Goal: Check status: Check status

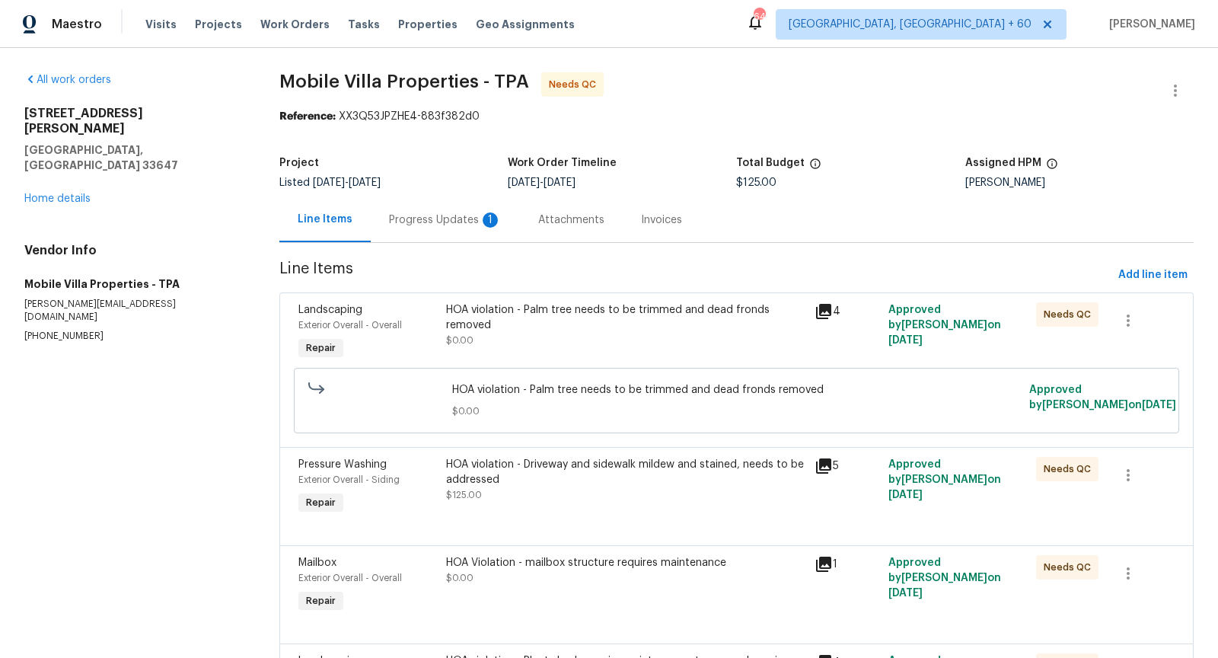
click at [433, 222] on div "Progress Updates 1" at bounding box center [445, 219] width 113 height 15
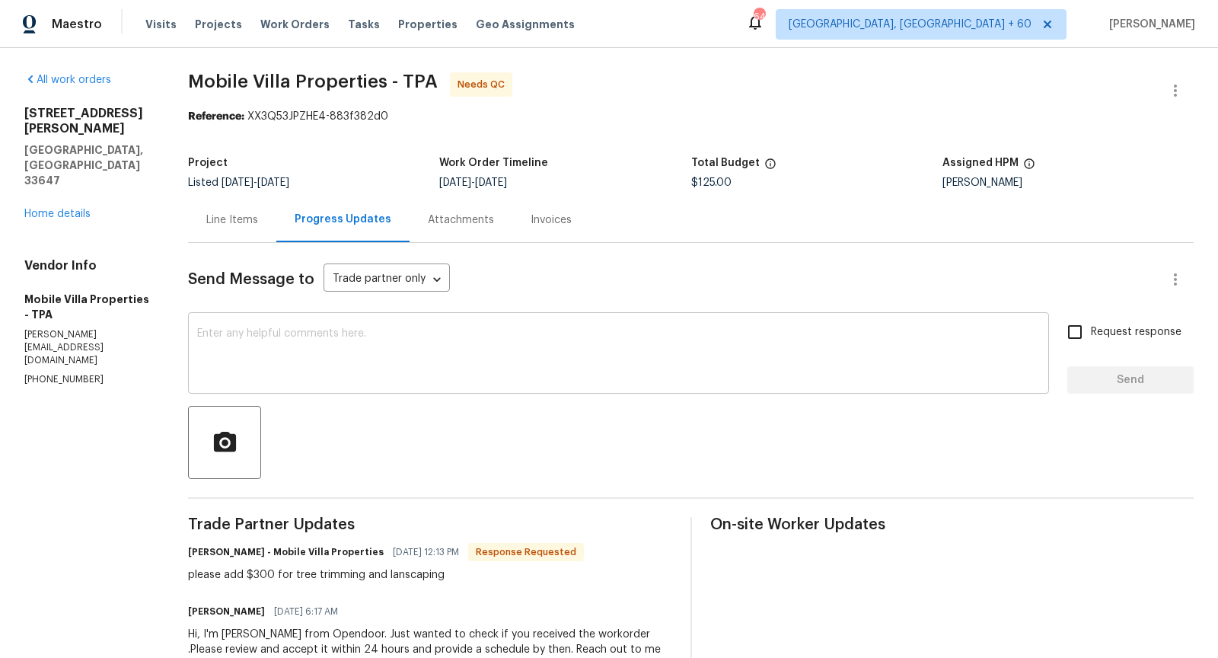
scroll to position [72, 0]
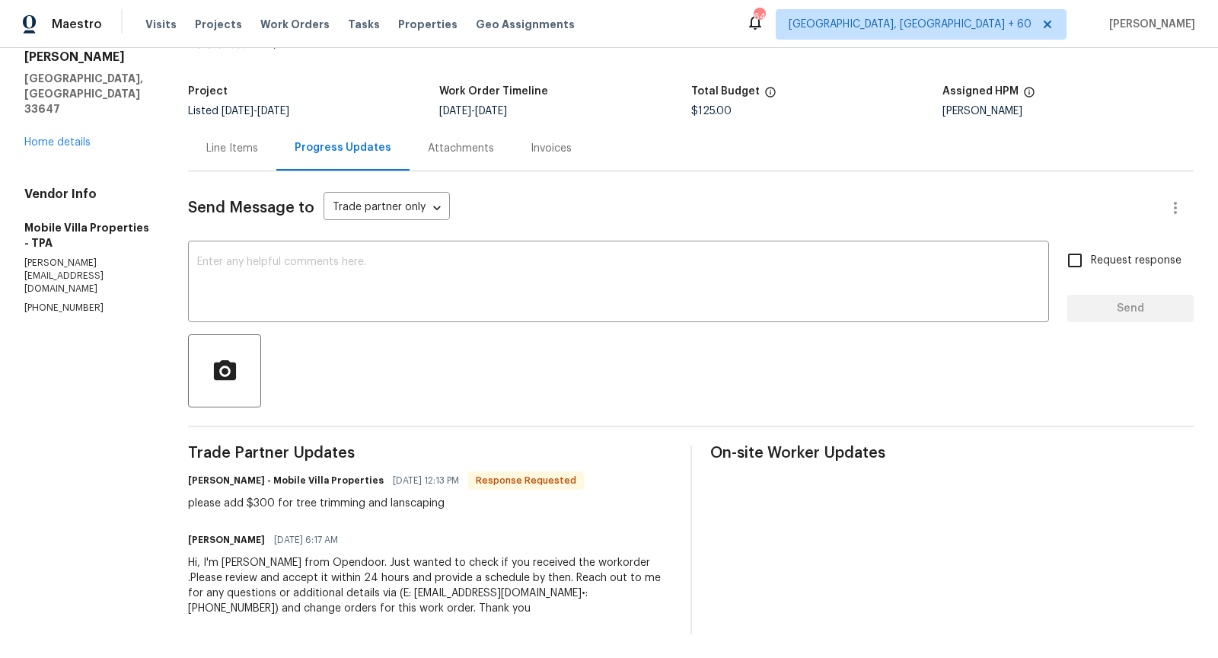
click at [257, 147] on div "Line Items" at bounding box center [232, 148] width 52 height 15
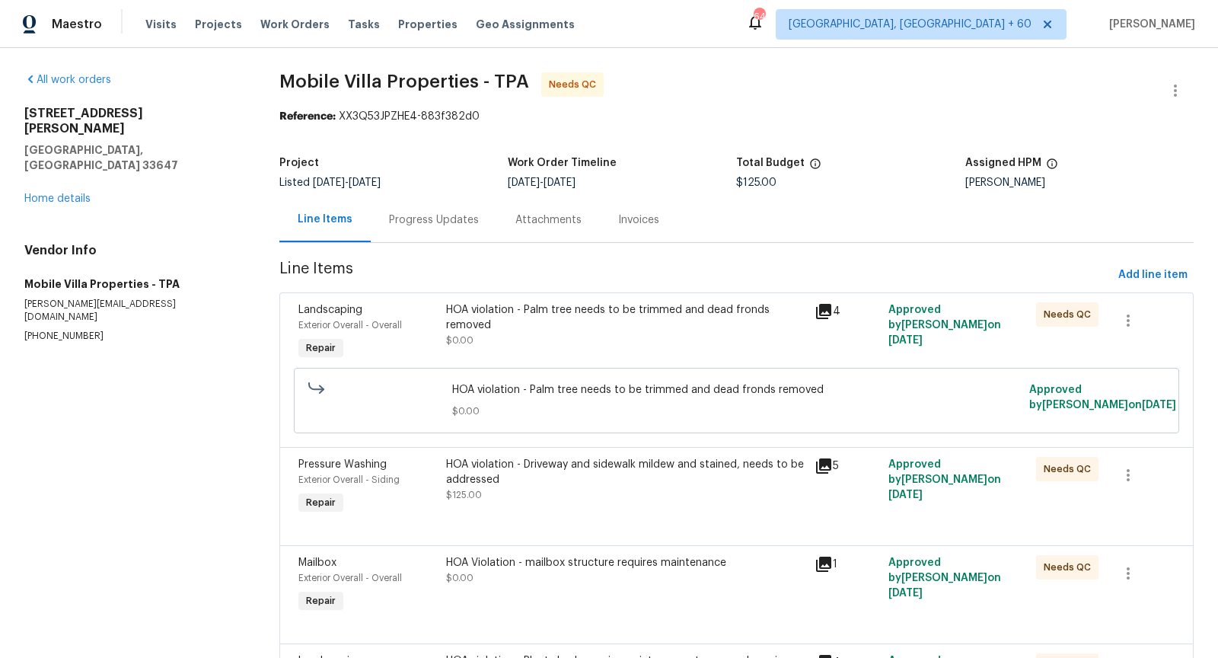
scroll to position [135, 0]
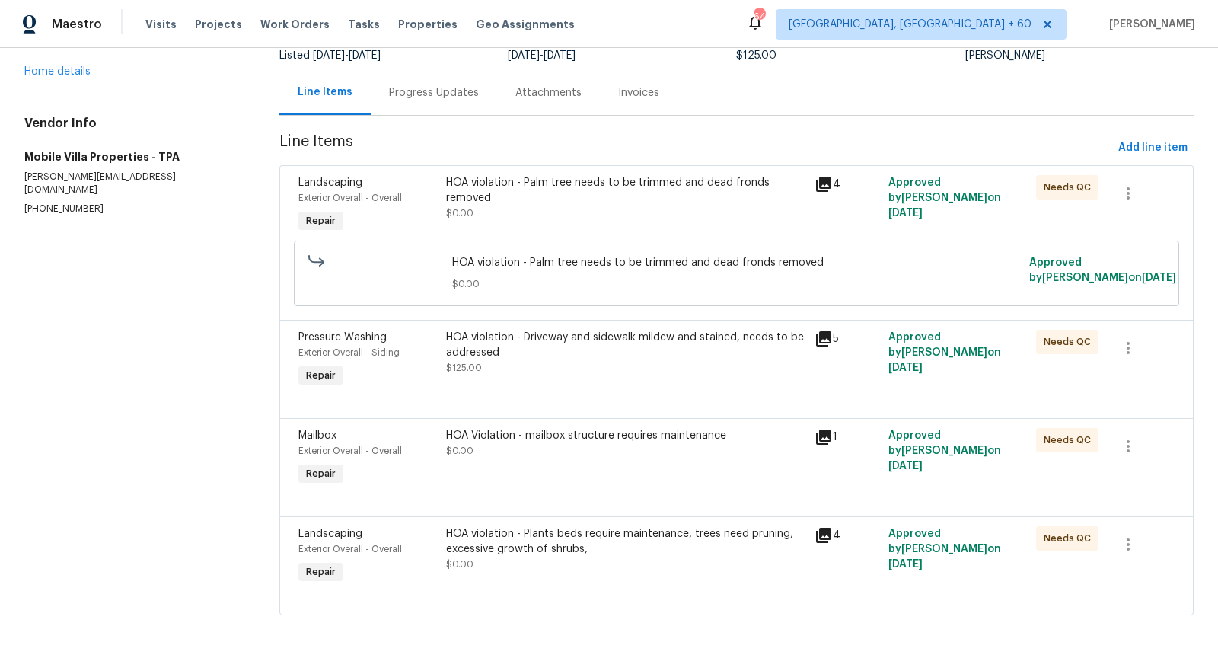
click at [821, 177] on icon at bounding box center [823, 184] width 15 height 15
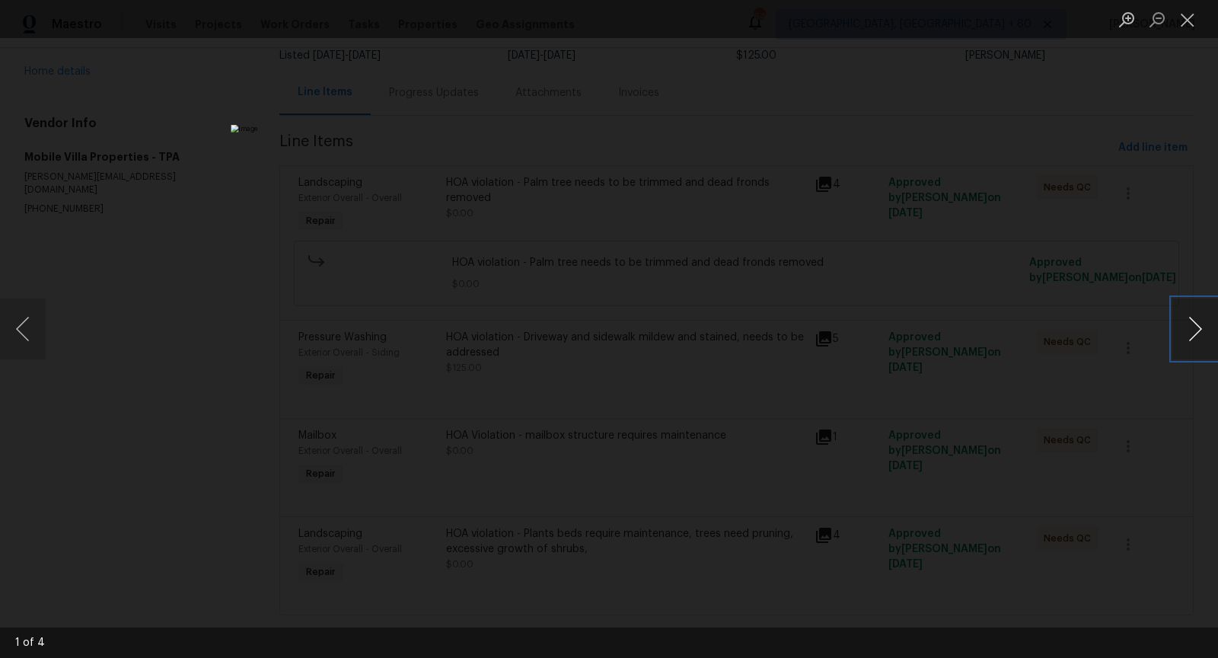
click at [1191, 317] on button "Next image" at bounding box center [1195, 328] width 46 height 61
click at [1193, 338] on button "Next image" at bounding box center [1195, 328] width 46 height 61
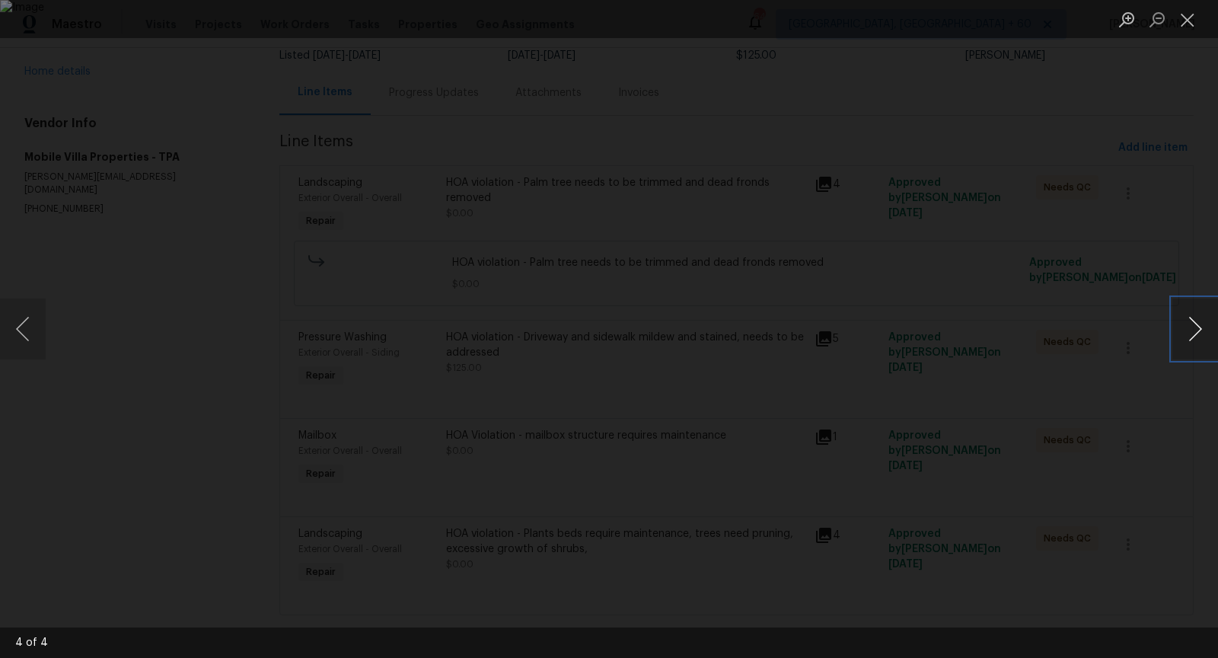
click at [1193, 338] on button "Next image" at bounding box center [1195, 328] width 46 height 61
click at [1192, 353] on button "Next image" at bounding box center [1195, 328] width 46 height 61
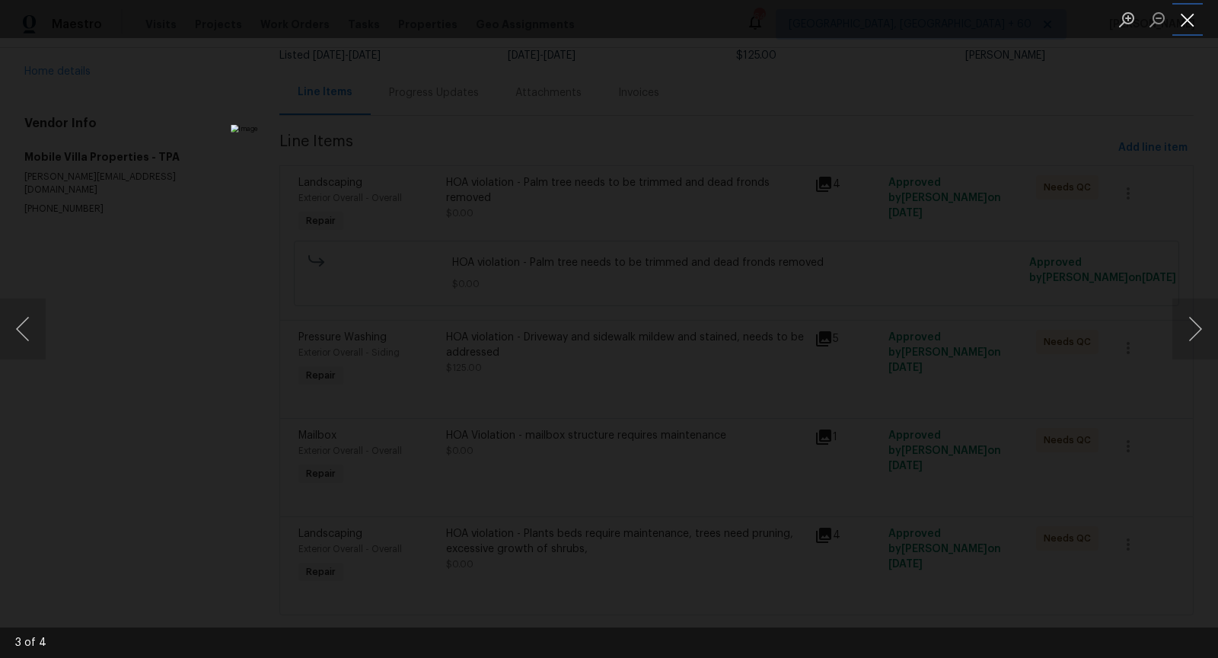
click at [1192, 25] on button "Close lightbox" at bounding box center [1187, 19] width 30 height 27
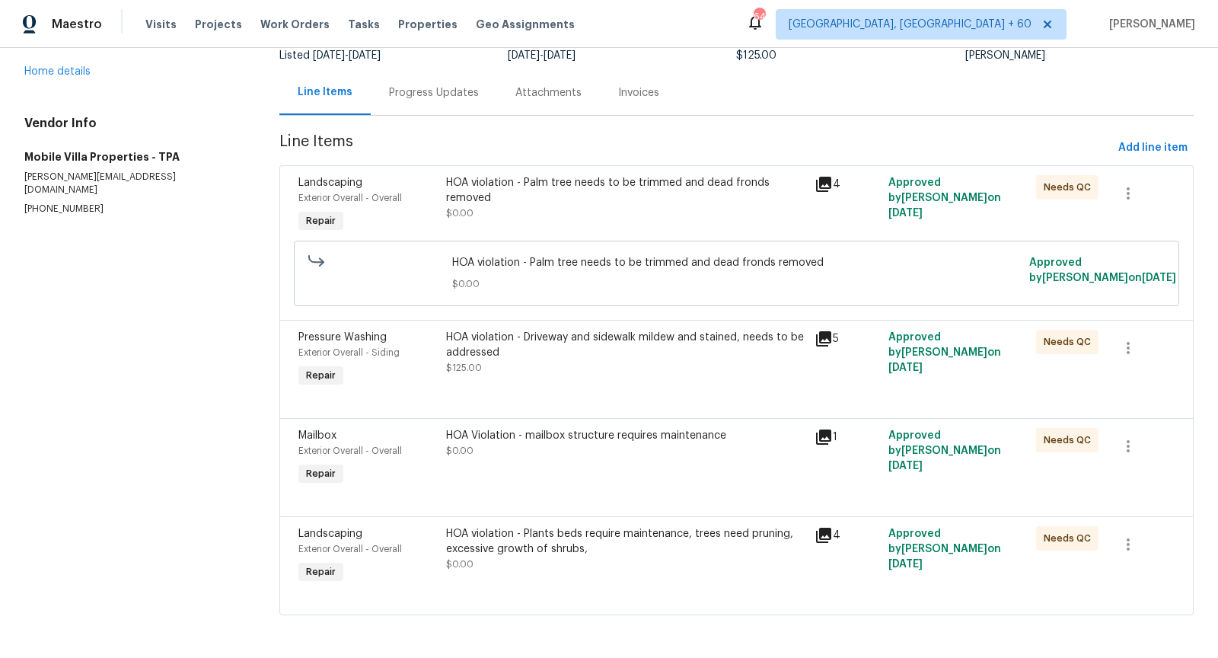
click at [820, 342] on icon at bounding box center [823, 338] width 15 height 15
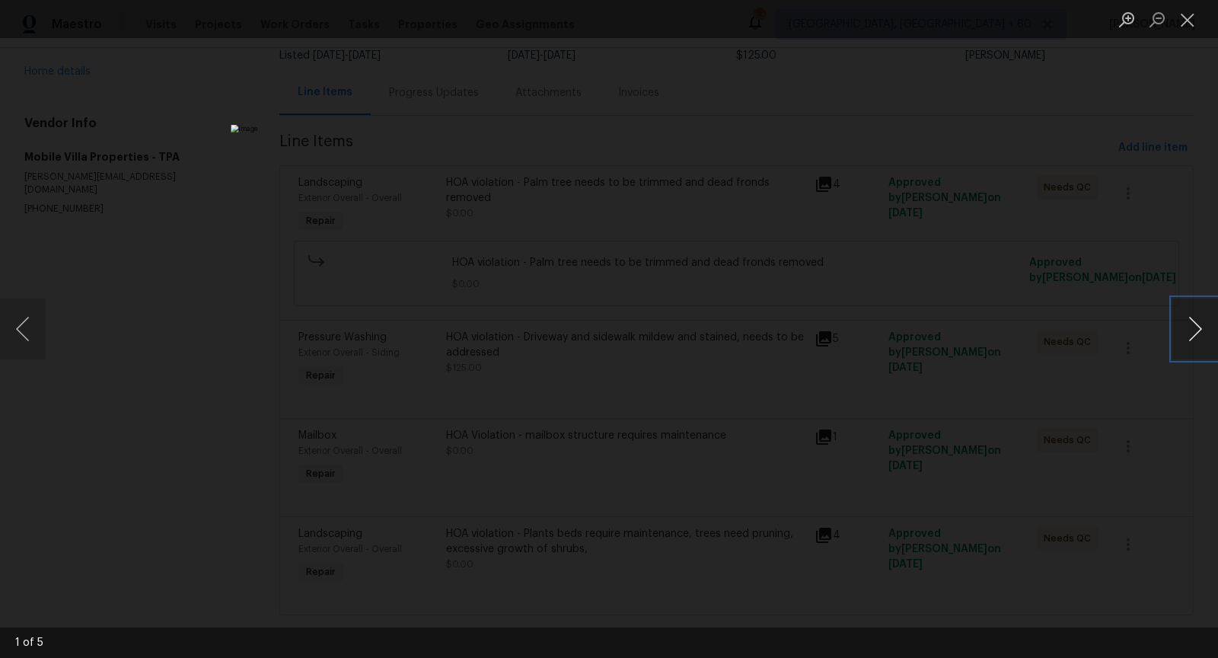
click at [1193, 321] on button "Next image" at bounding box center [1195, 328] width 46 height 61
click at [1217, 349] on button "Next image" at bounding box center [1195, 328] width 46 height 61
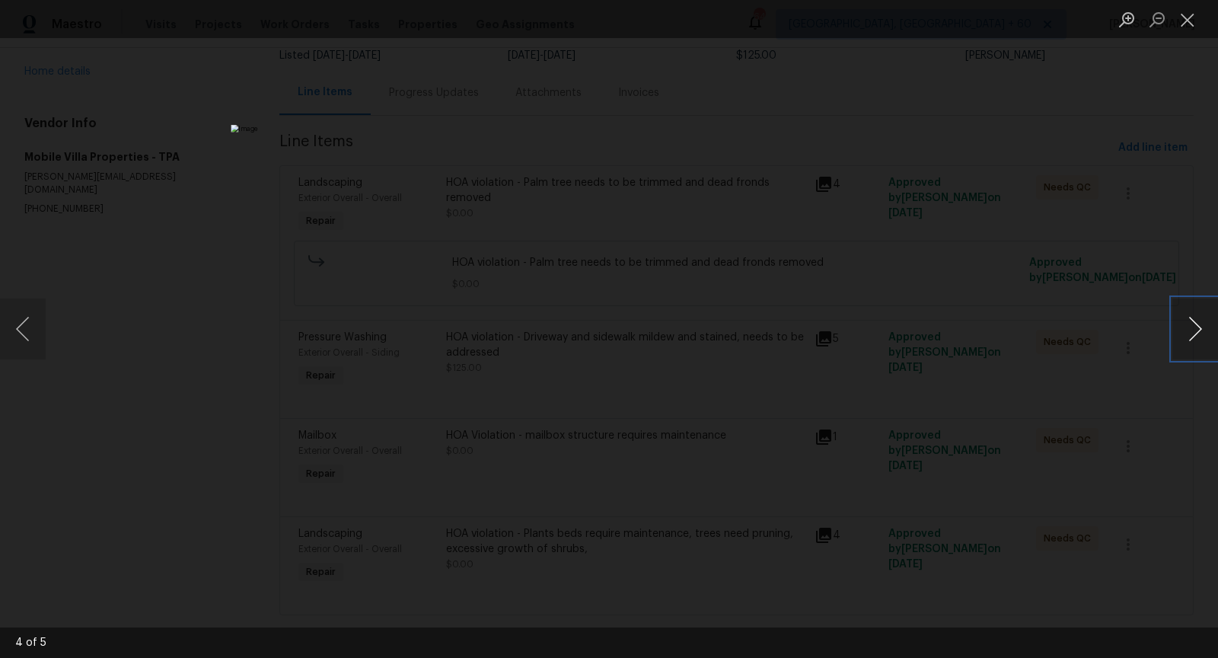
click at [1184, 312] on button "Next image" at bounding box center [1195, 328] width 46 height 61
click at [1183, 26] on button "Close lightbox" at bounding box center [1187, 19] width 30 height 27
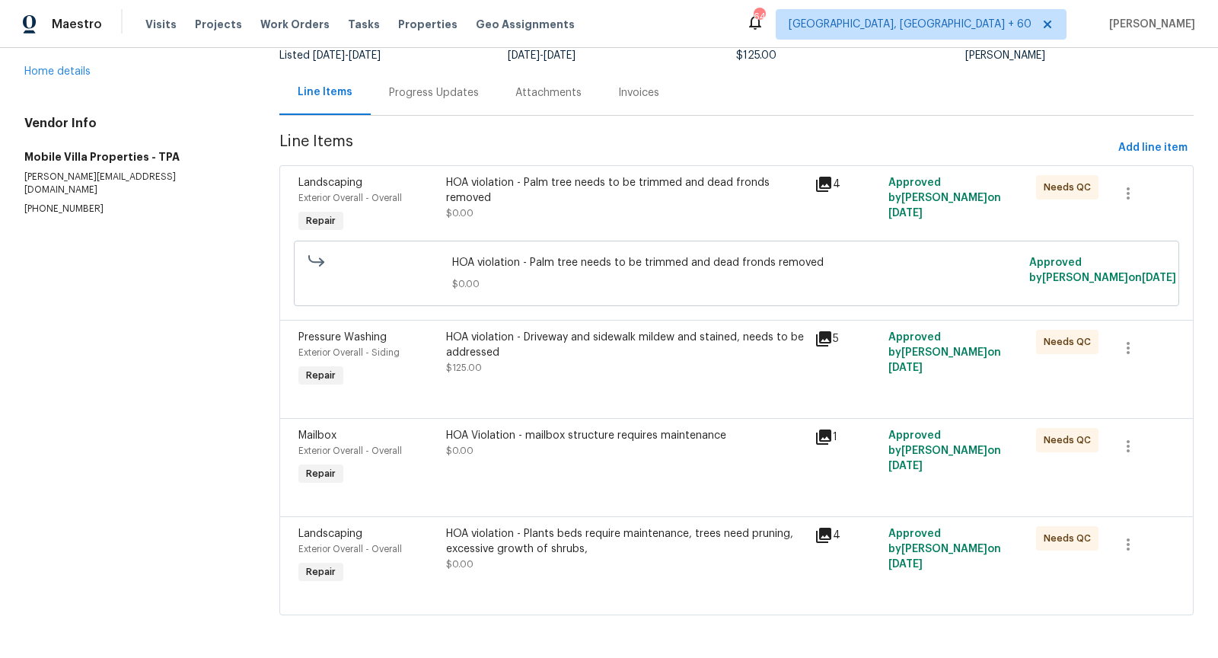
click at [817, 439] on icon at bounding box center [823, 436] width 15 height 15
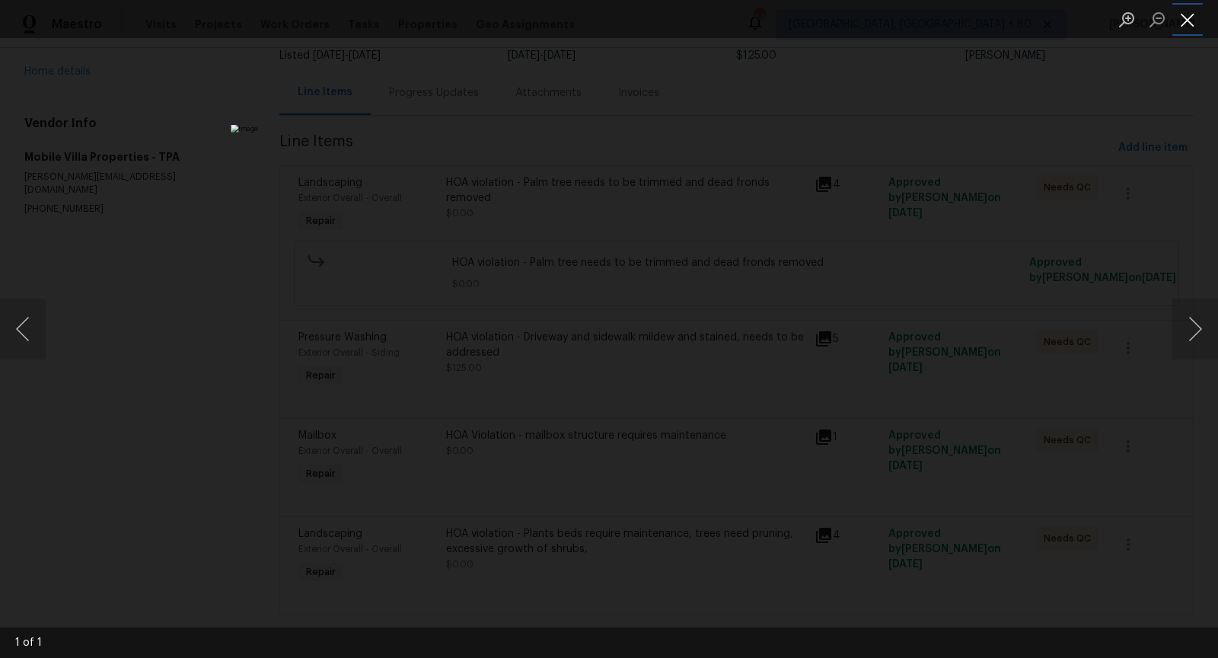
click at [1185, 18] on button "Close lightbox" at bounding box center [1187, 19] width 30 height 27
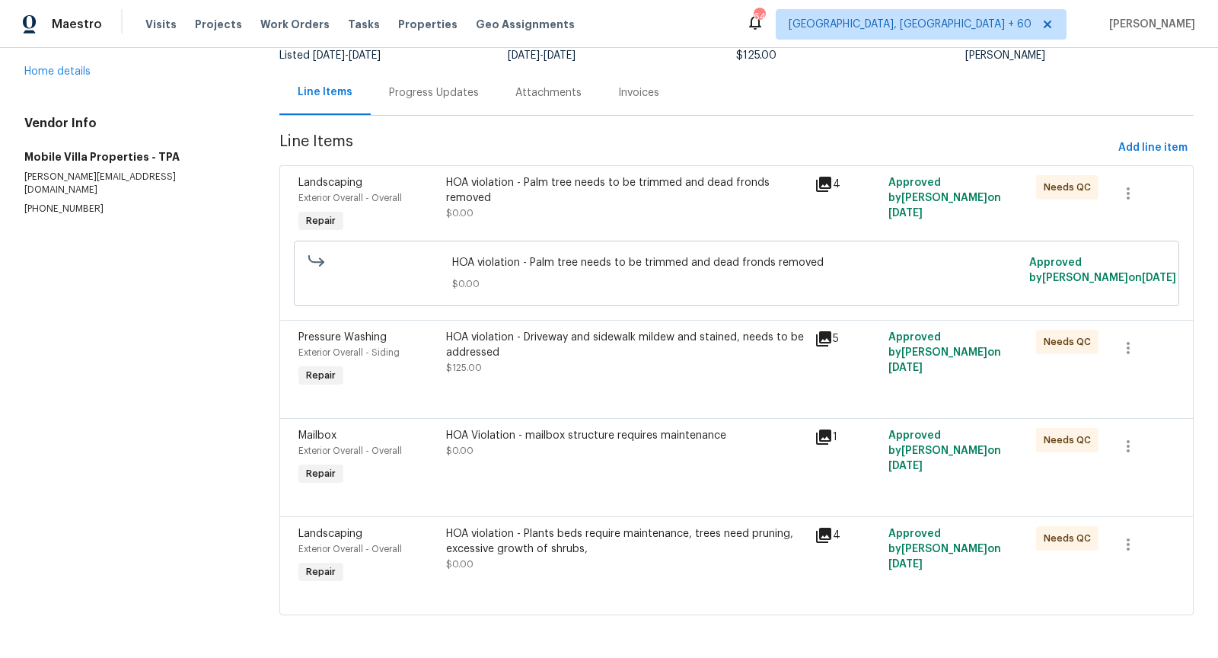
click at [814, 536] on icon at bounding box center [823, 535] width 18 height 18
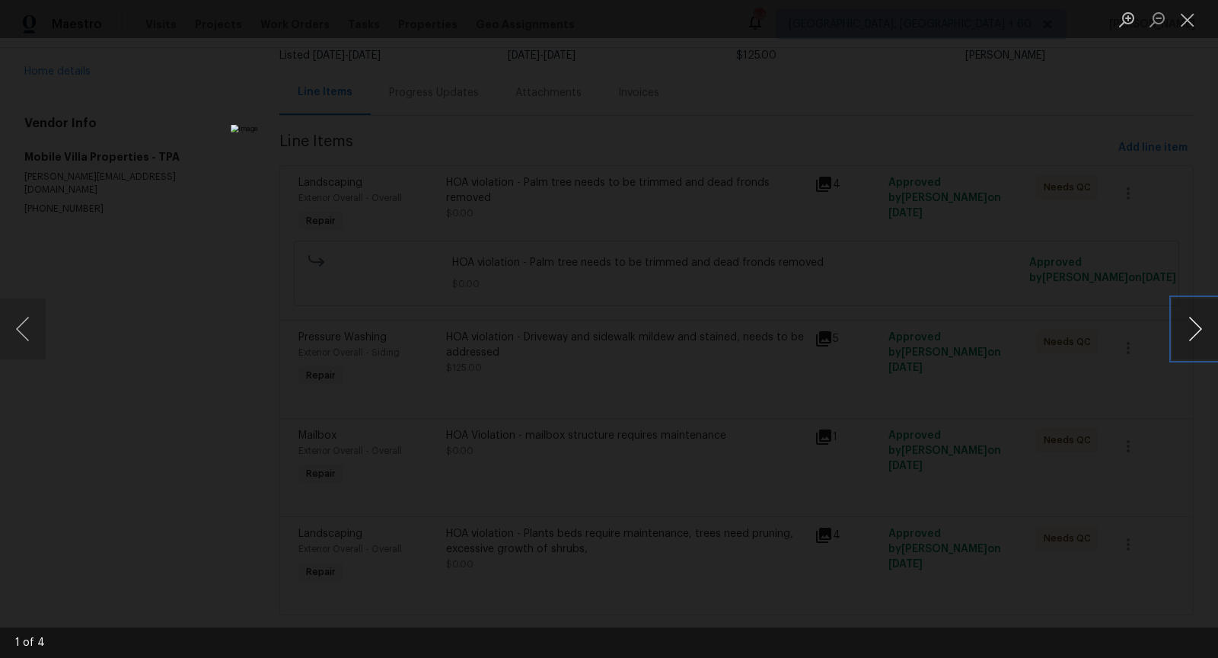
click at [1191, 339] on button "Next image" at bounding box center [1195, 328] width 46 height 61
click at [1186, 341] on button "Next image" at bounding box center [1195, 328] width 46 height 61
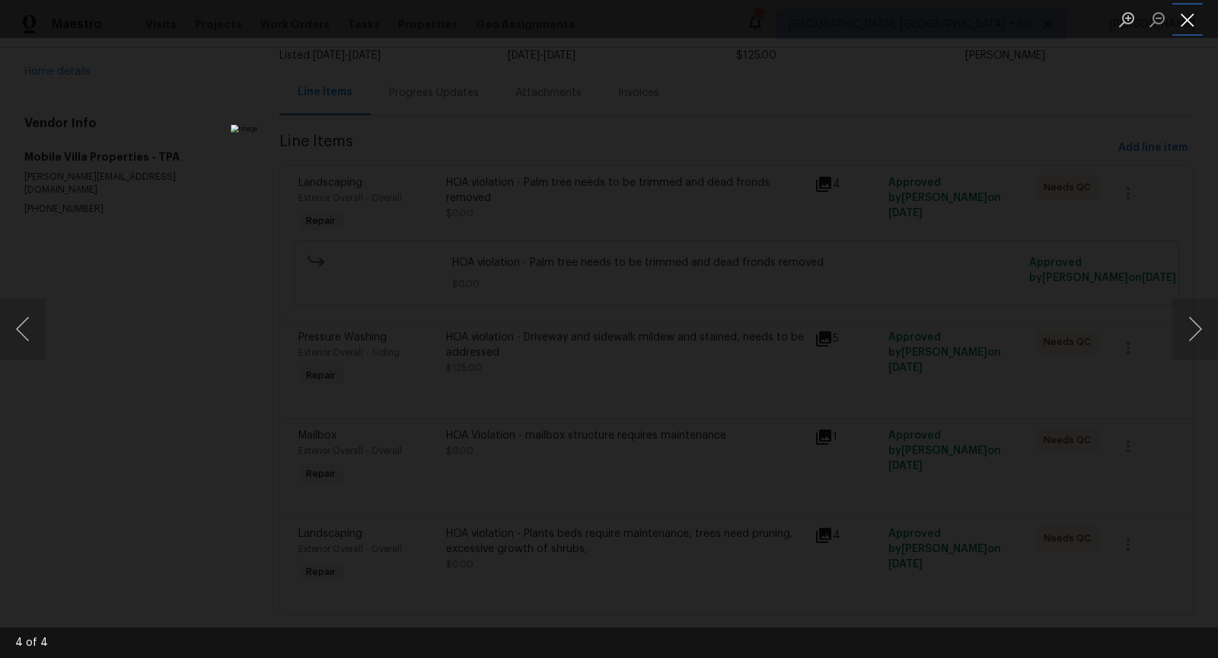
click at [1193, 30] on button "Close lightbox" at bounding box center [1187, 19] width 30 height 27
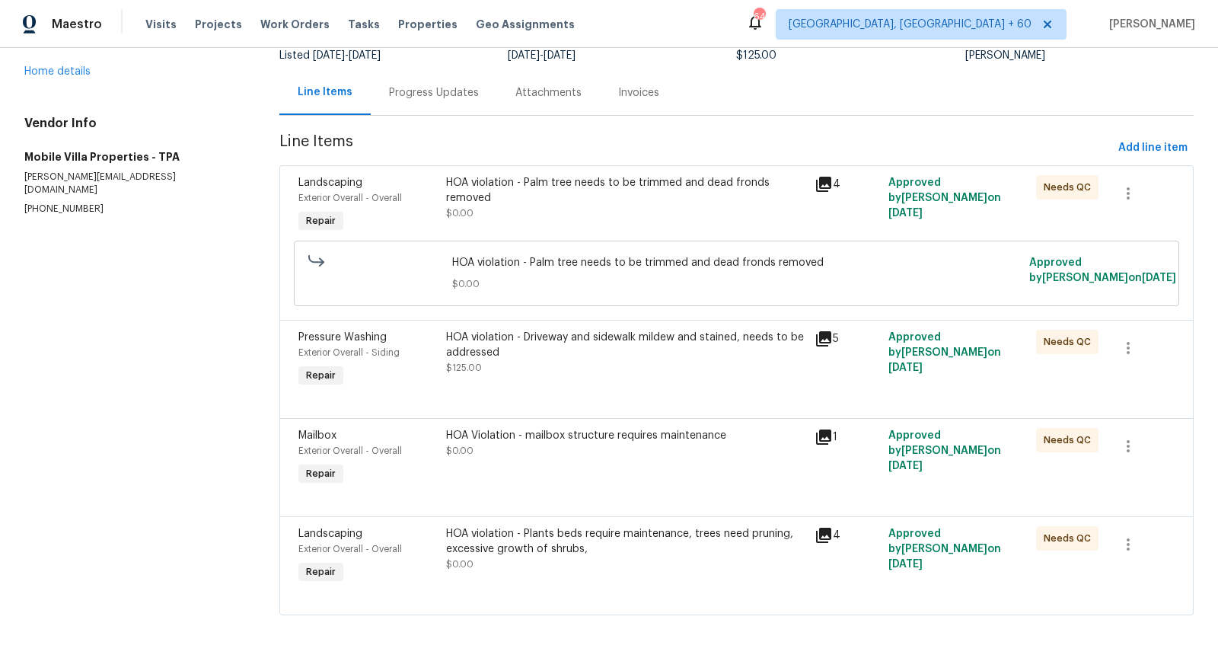
click at [1182, 75] on div "Line Items Progress Updates Attachments Invoices" at bounding box center [736, 93] width 914 height 46
click at [791, 86] on div "Line Items Progress Updates Attachments Invoices" at bounding box center [736, 93] width 914 height 46
